Goal: Information Seeking & Learning: Learn about a topic

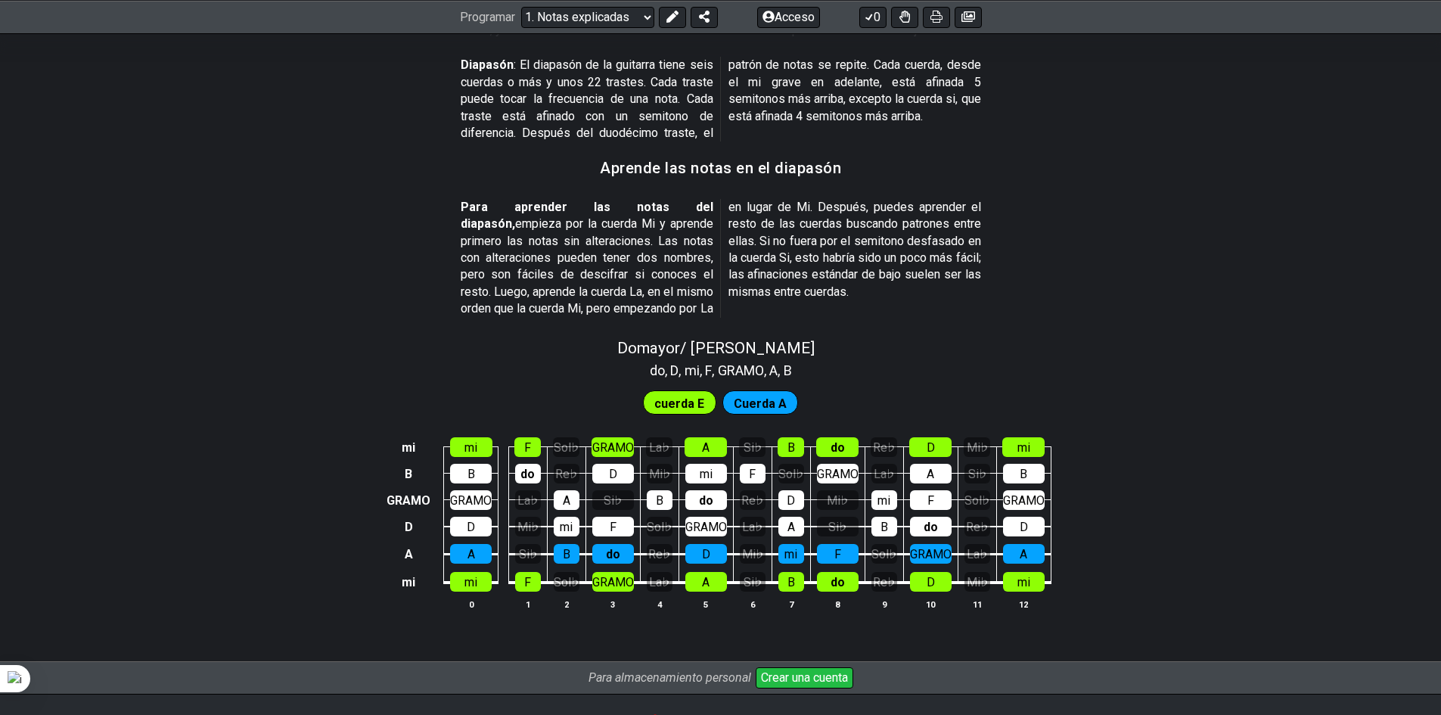
scroll to position [1491, 0]
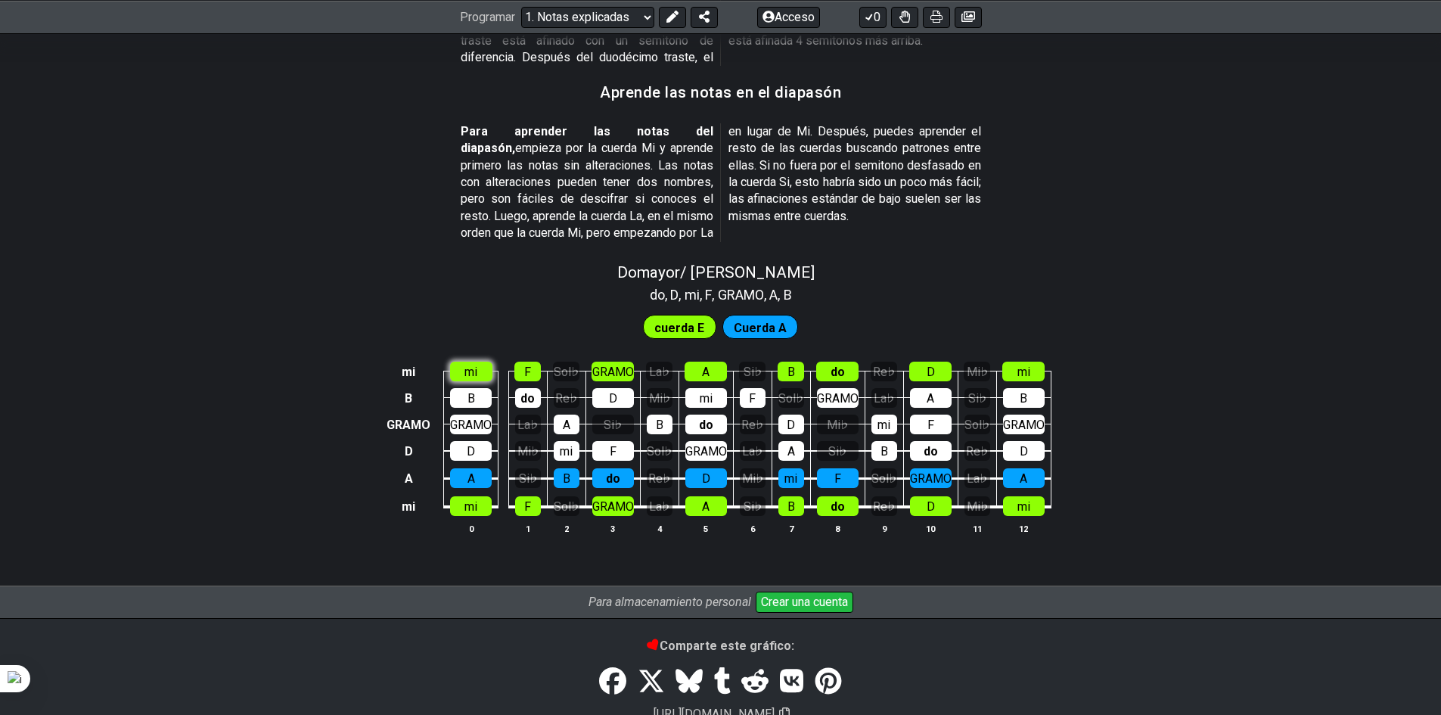
click at [474, 365] on font "mi" at bounding box center [471, 372] width 13 height 14
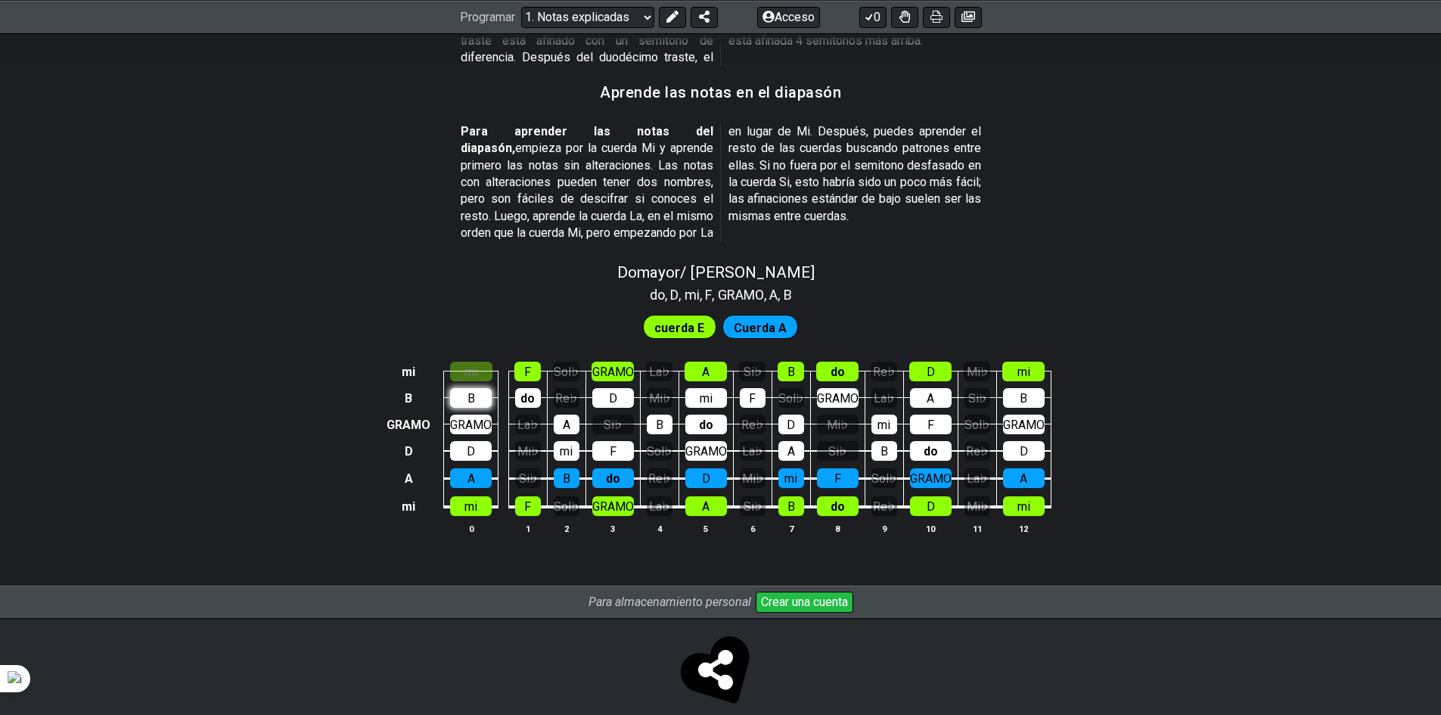
click at [472, 391] on font "B" at bounding box center [472, 398] width 8 height 14
click at [474, 388] on div "B" at bounding box center [471, 398] width 42 height 20
click at [473, 365] on font "mi" at bounding box center [471, 372] width 13 height 14
click at [768, 320] on font "Cuerda A" at bounding box center [760, 327] width 53 height 14
drag, startPoint x: 683, startPoint y: 312, endPoint x: 616, endPoint y: 336, distance: 71.3
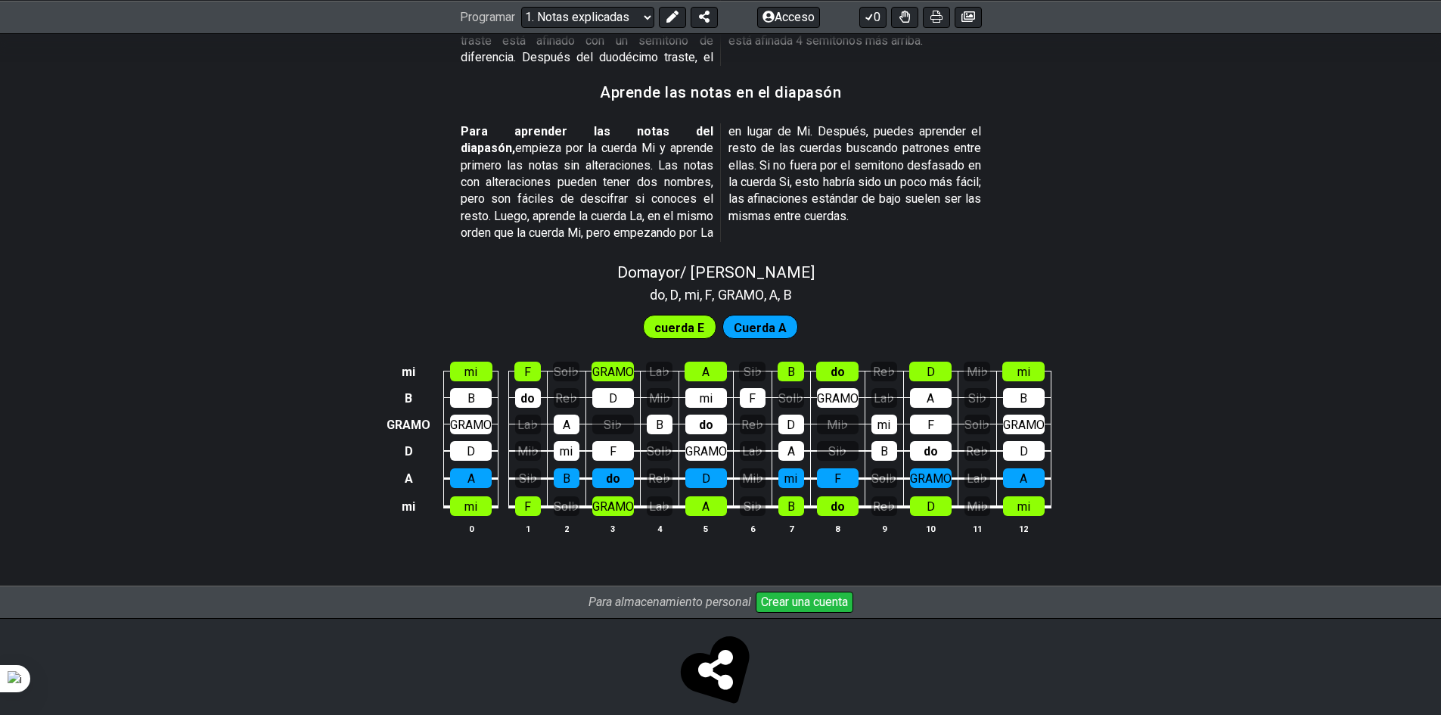
click at [678, 320] on font "cuerda E" at bounding box center [679, 327] width 50 height 14
click at [563, 365] on font "Sol♭" at bounding box center [567, 372] width 24 height 14
click at [527, 365] on font "F" at bounding box center [527, 372] width 7 height 14
click at [526, 365] on font "F" at bounding box center [527, 372] width 7 height 14
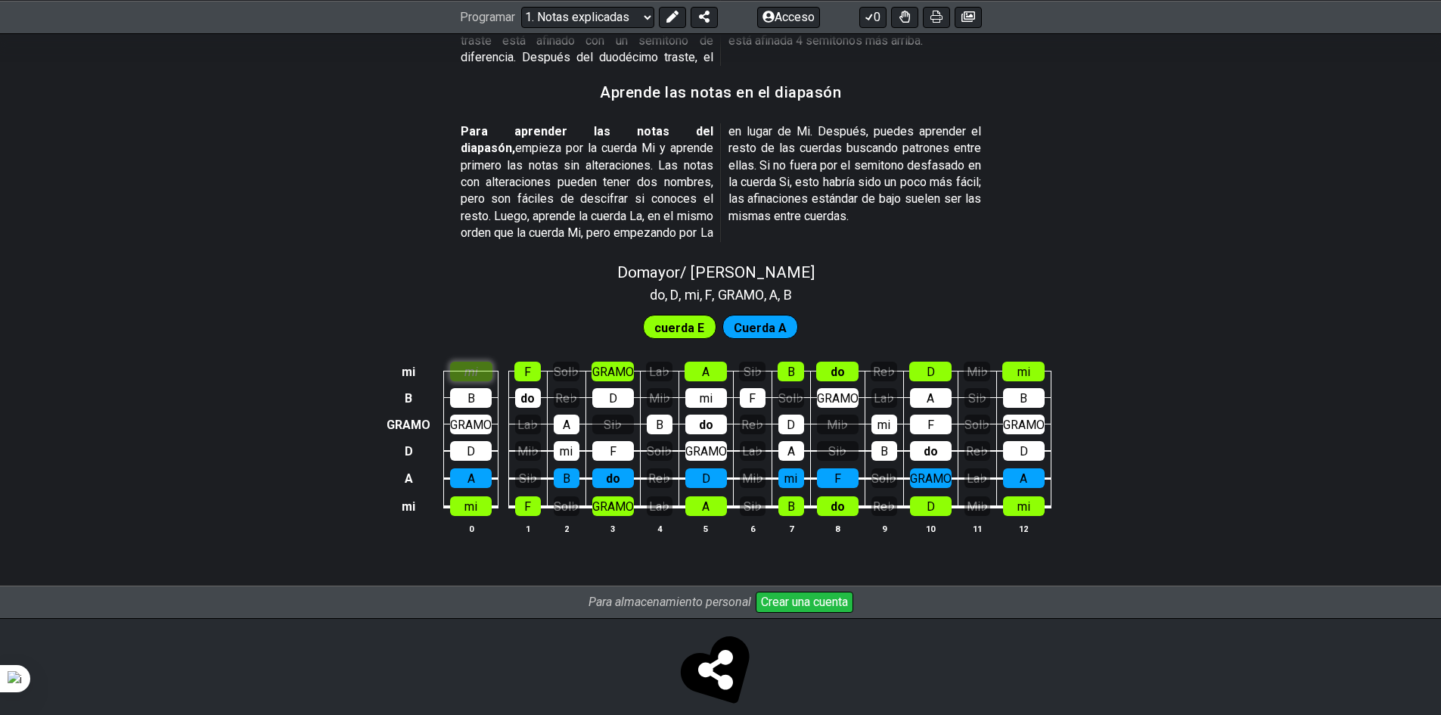
click at [475, 362] on div "mi" at bounding box center [471, 372] width 42 height 20
click at [620, 388] on div "D" at bounding box center [613, 398] width 42 height 20
click at [703, 444] on font "GRAMO" at bounding box center [706, 451] width 42 height 14
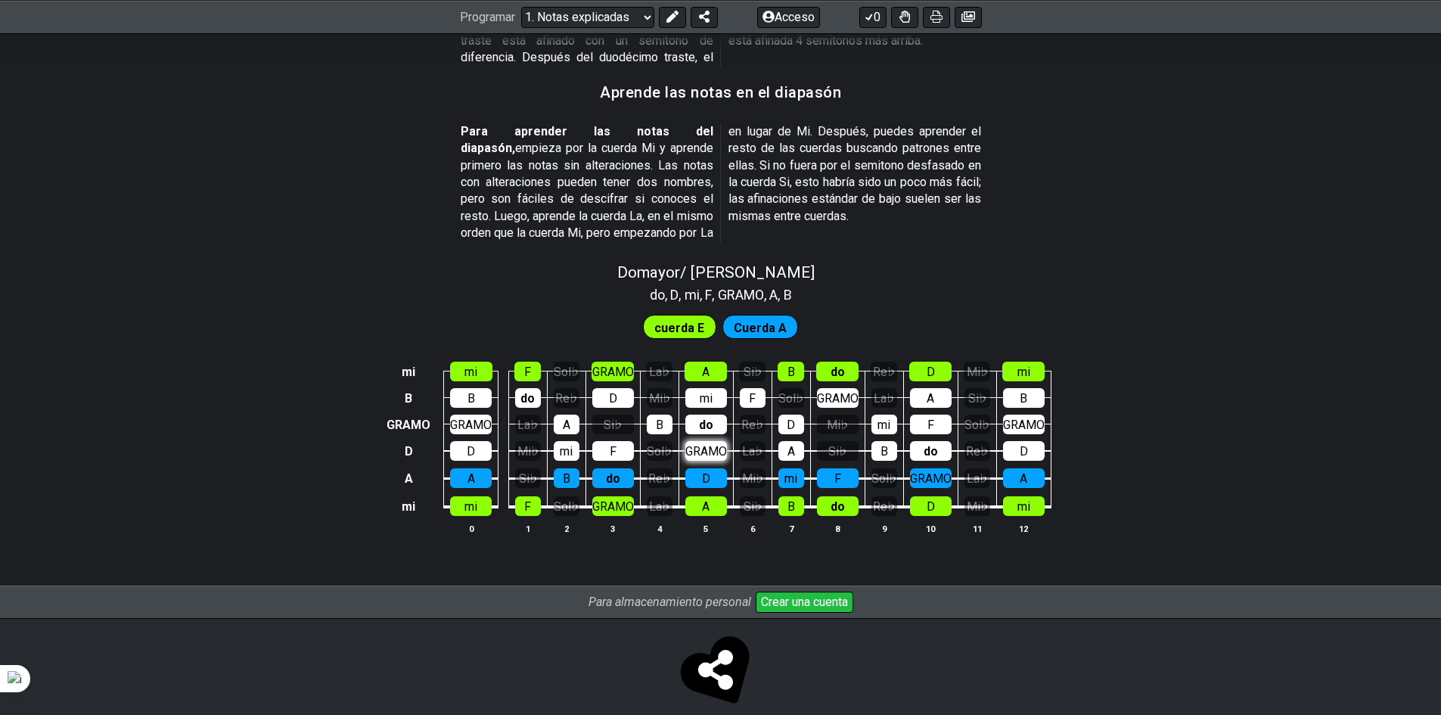
click at [703, 444] on font "GRAMO" at bounding box center [706, 451] width 42 height 14
click at [755, 418] on font "Re♭" at bounding box center [752, 425] width 22 height 14
click at [754, 418] on font "Re♭" at bounding box center [752, 425] width 22 height 14
